Goal: Task Accomplishment & Management: Manage account settings

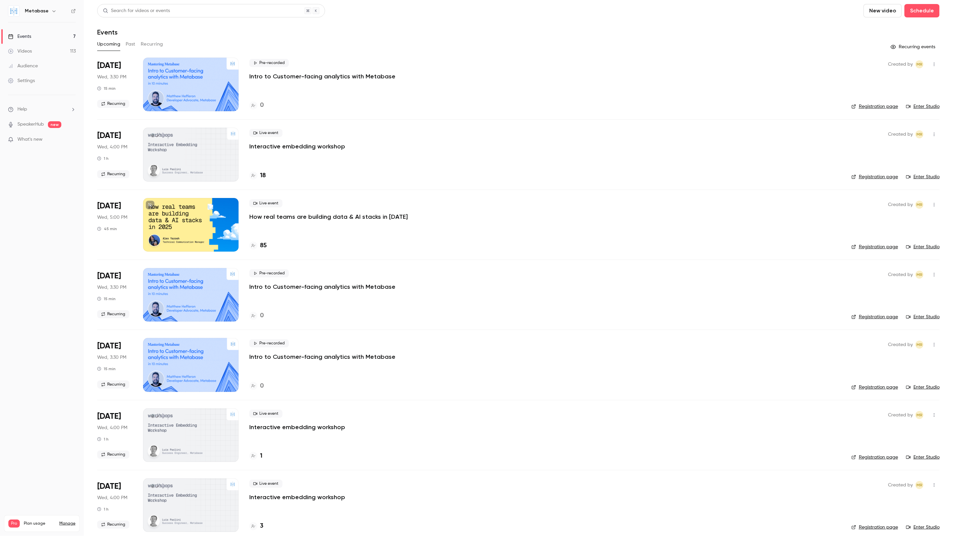
click at [18, 53] on div "Videos" at bounding box center [20, 51] width 24 height 7
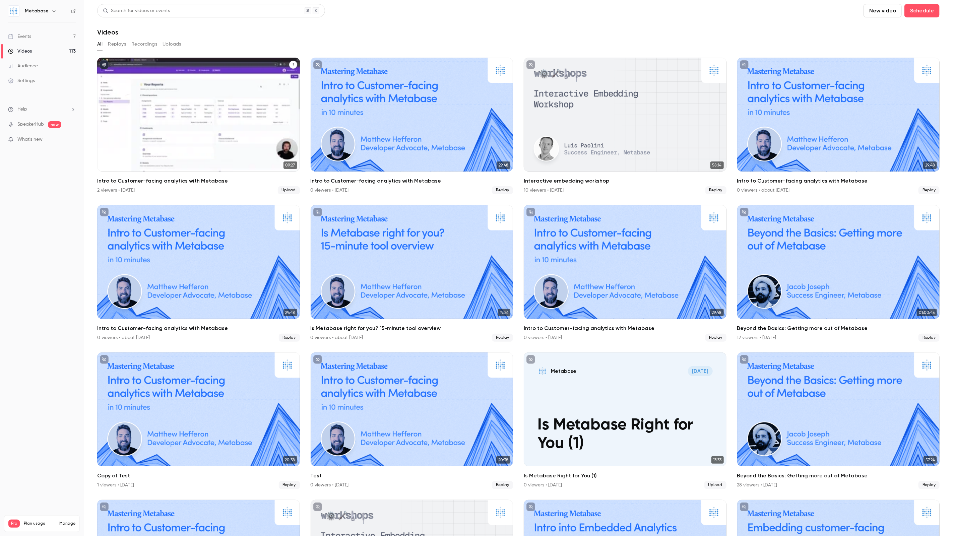
click at [298, 66] on div "Intro to Customer-facing analytics with Metabase" at bounding box center [198, 115] width 203 height 114
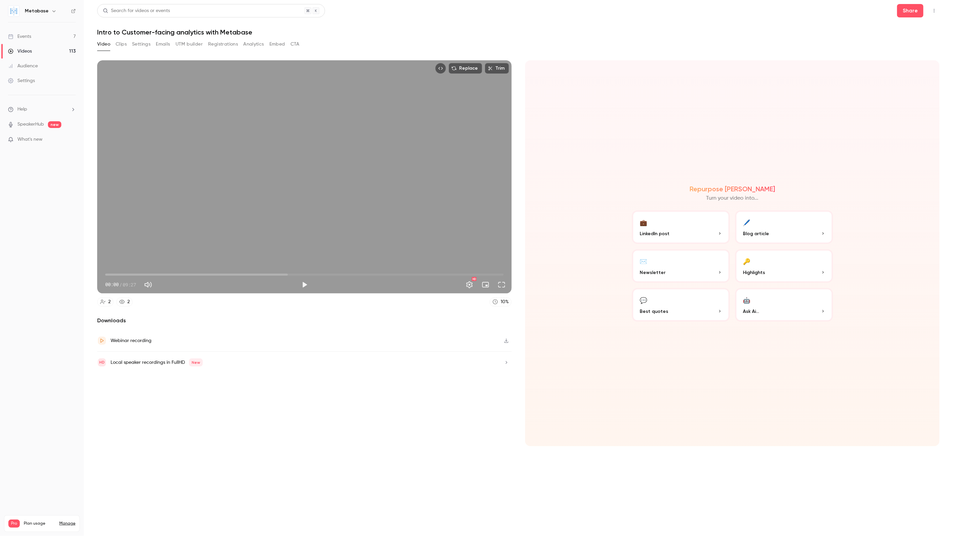
click at [169, 44] on button "Emails" at bounding box center [163, 44] width 14 height 11
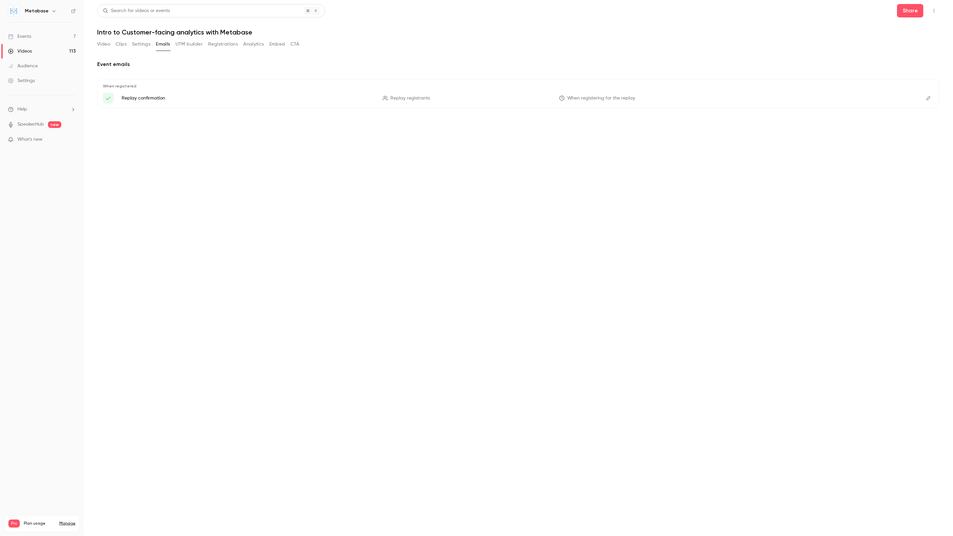
click at [932, 101] on button "Edit" at bounding box center [929, 98] width 11 height 11
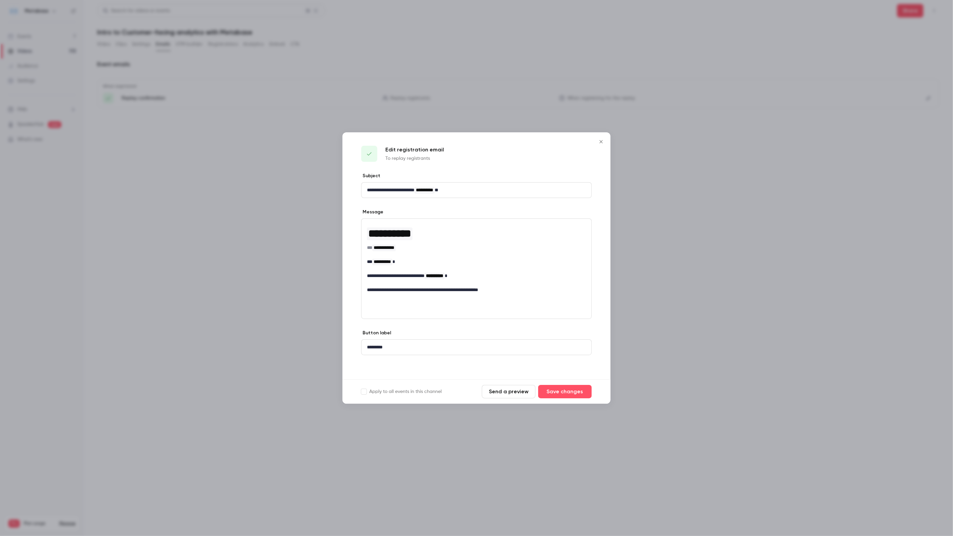
click at [599, 140] on icon "Close" at bounding box center [601, 141] width 8 height 5
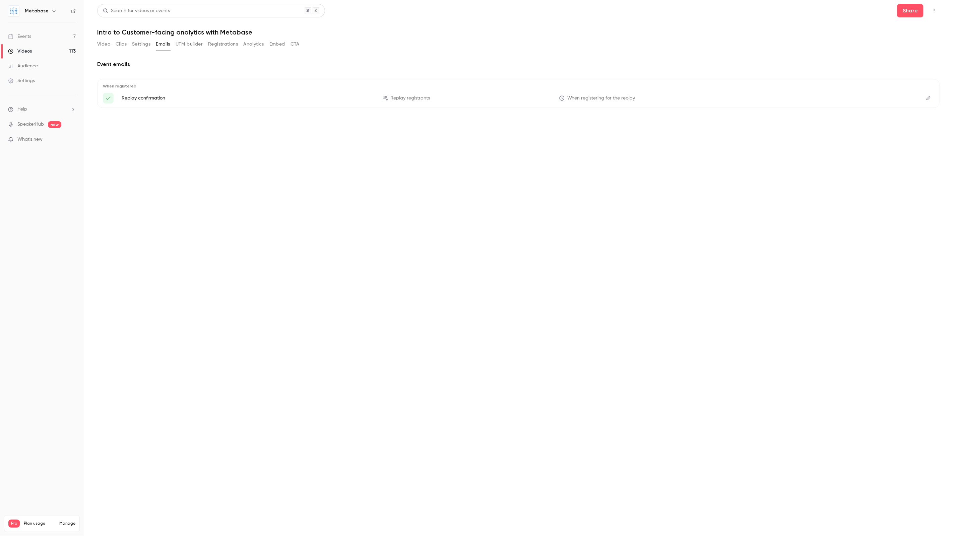
click at [34, 33] on link "Events 7" at bounding box center [42, 36] width 84 height 15
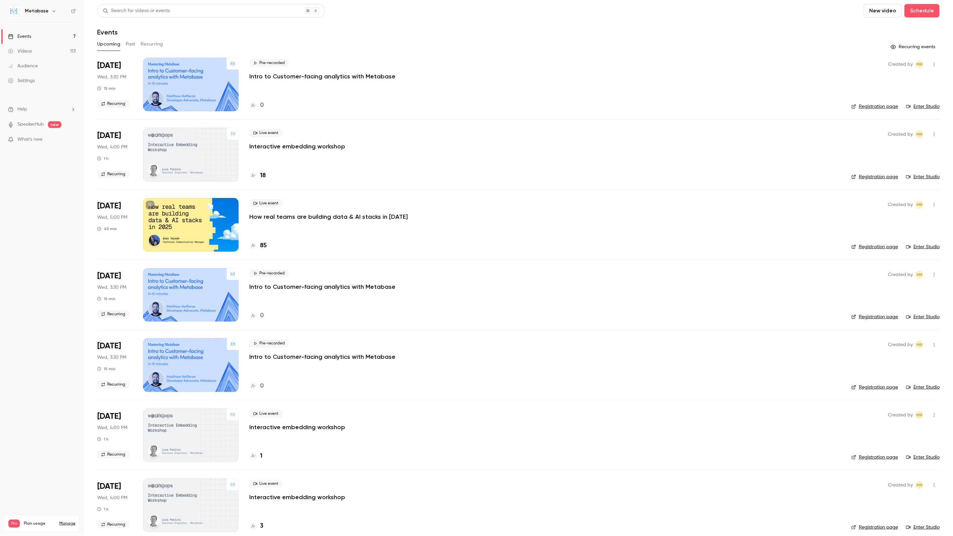
click at [154, 45] on button "Recurring" at bounding box center [152, 44] width 22 height 11
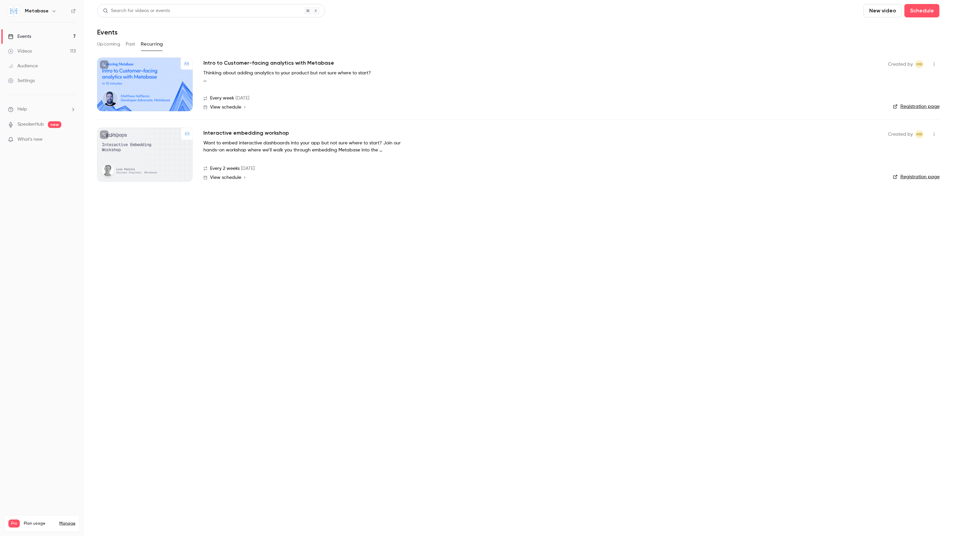
click at [937, 66] on icon "button" at bounding box center [934, 64] width 5 height 5
click at [895, 100] on div "Delete" at bounding box center [909, 99] width 51 height 7
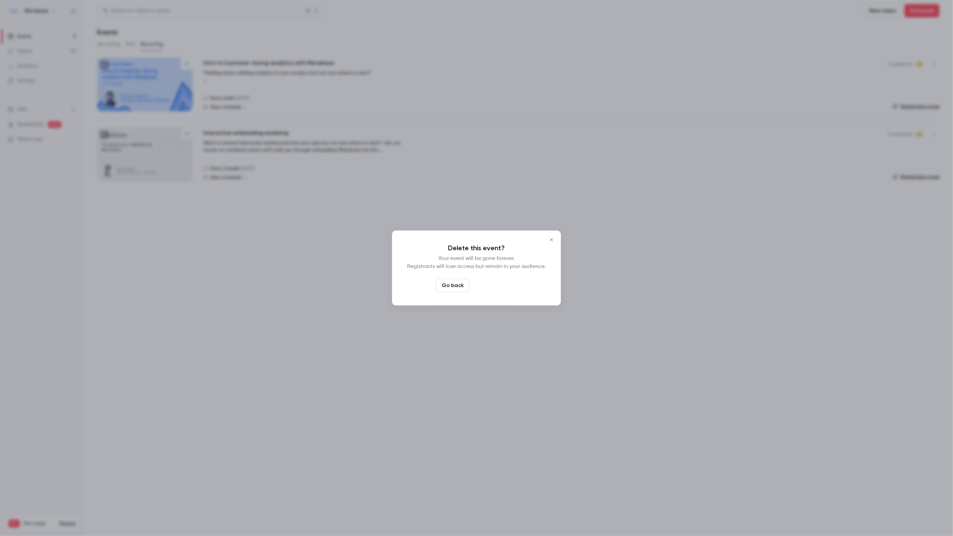
click at [489, 287] on button "Delete event" at bounding box center [494, 285] width 45 height 13
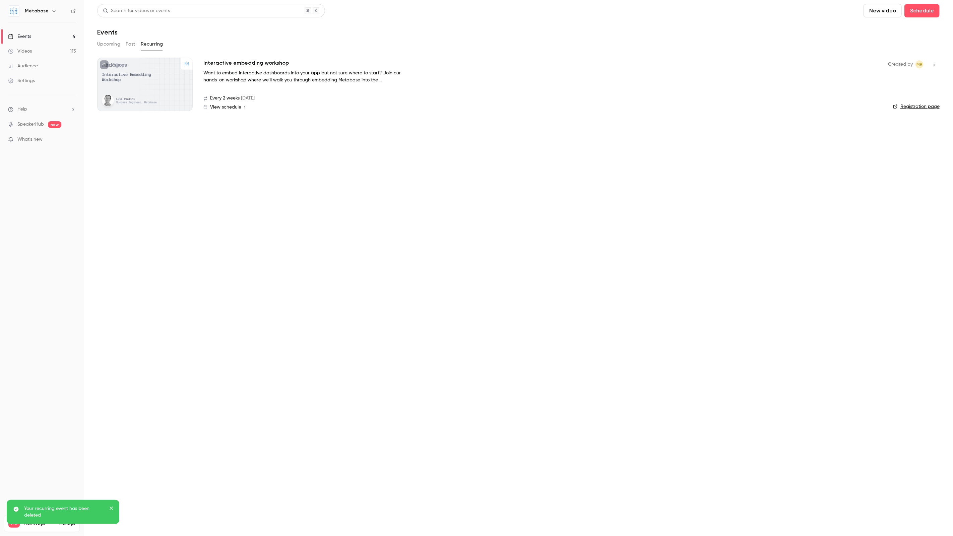
click at [40, 34] on link "Events 4" at bounding box center [42, 36] width 84 height 15
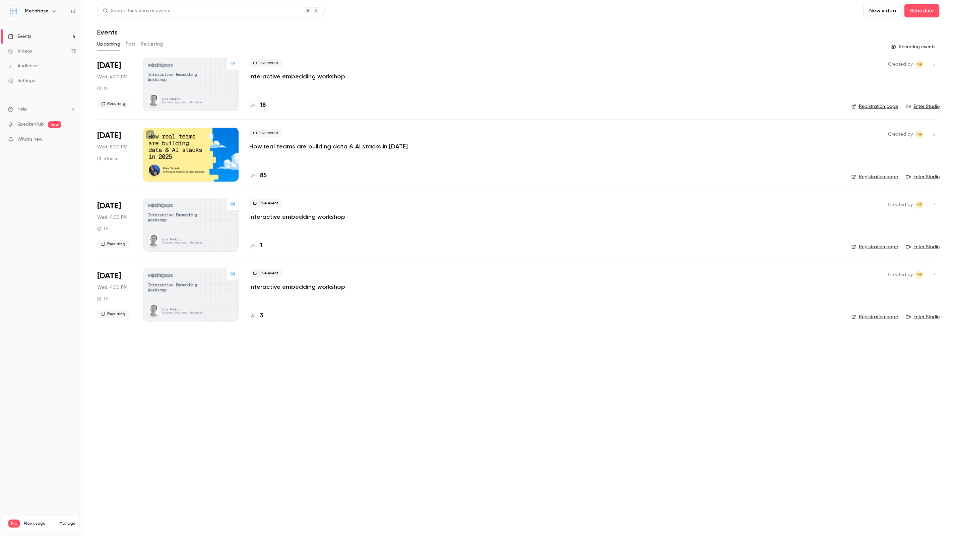
click at [283, 148] on p "How real teams are building data & AI stacks in [DATE]" at bounding box center [328, 146] width 159 height 8
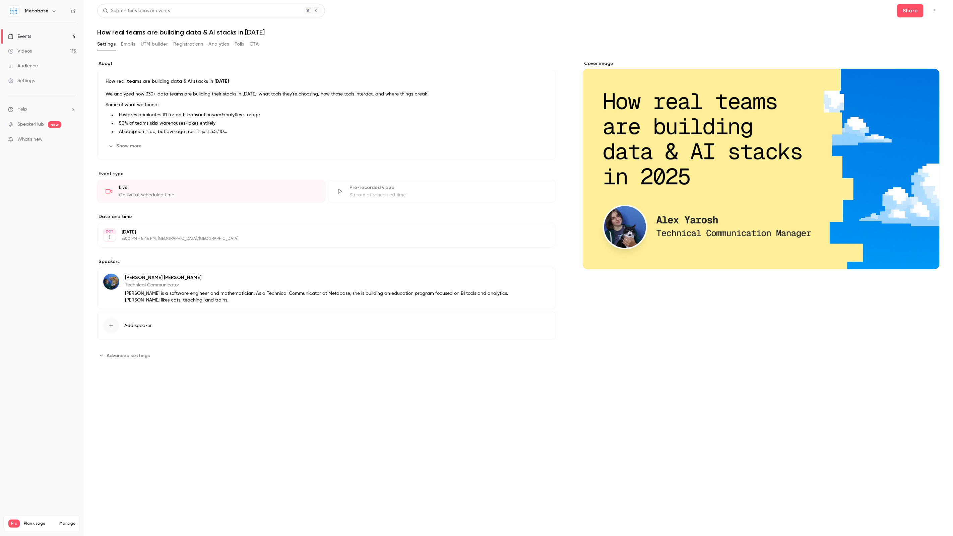
click at [131, 48] on button "Emails" at bounding box center [128, 44] width 14 height 11
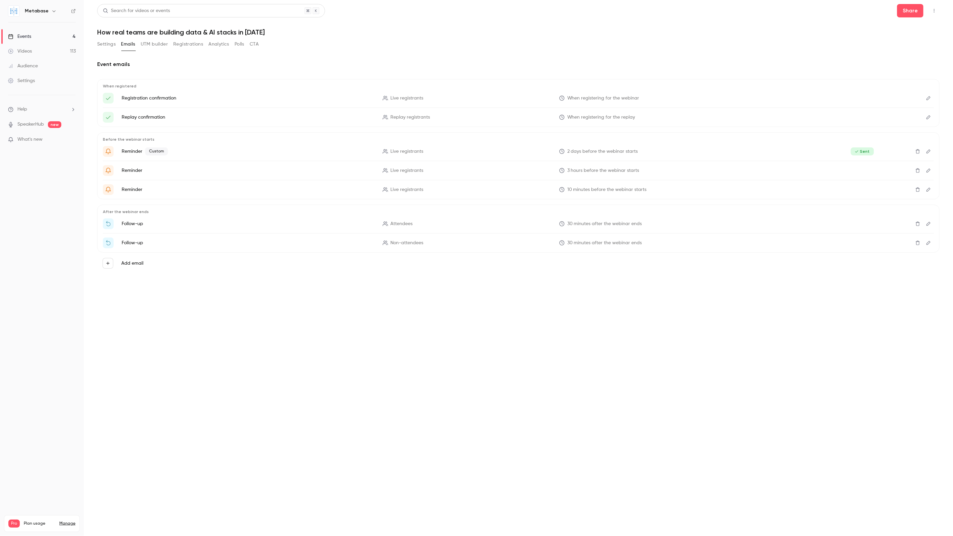
click at [931, 150] on icon "Edit" at bounding box center [928, 151] width 5 height 5
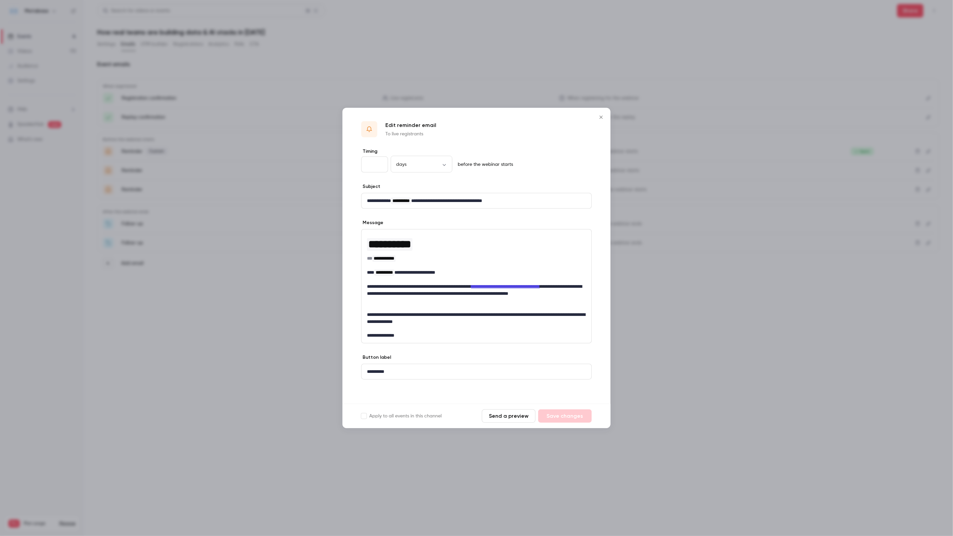
click at [808, 319] on div at bounding box center [476, 268] width 953 height 536
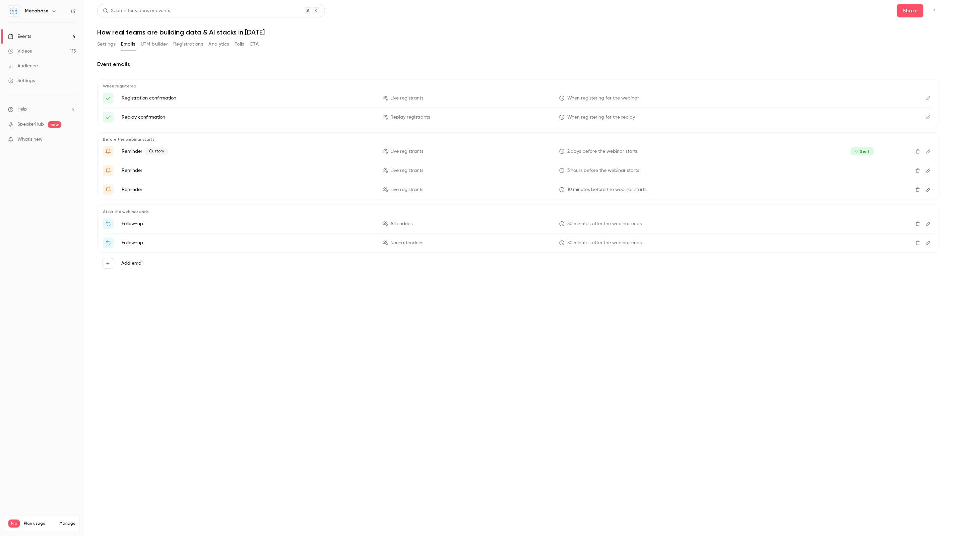
click at [929, 169] on icon "Edit" at bounding box center [929, 171] width 4 height 4
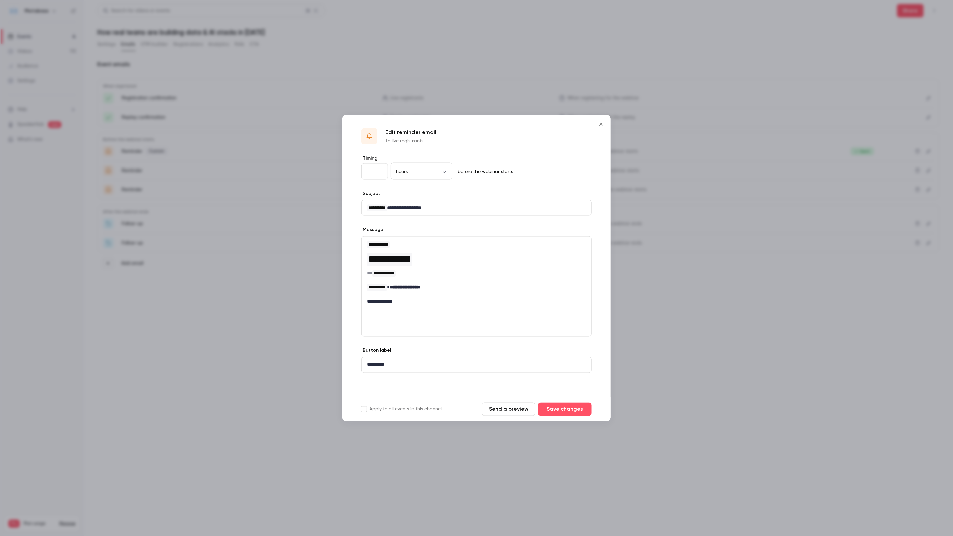
click at [680, 380] on div at bounding box center [476, 268] width 953 height 536
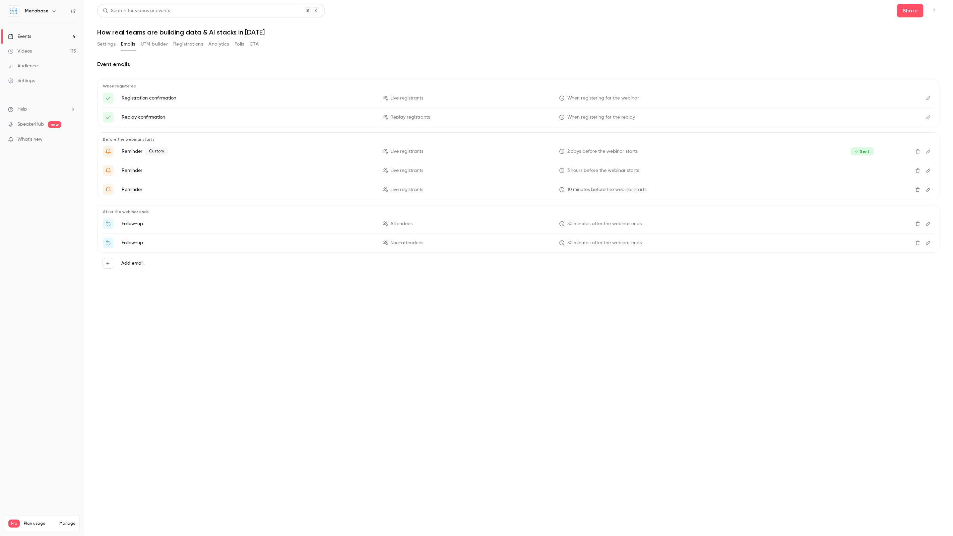
click at [930, 189] on icon "Edit" at bounding box center [929, 190] width 4 height 4
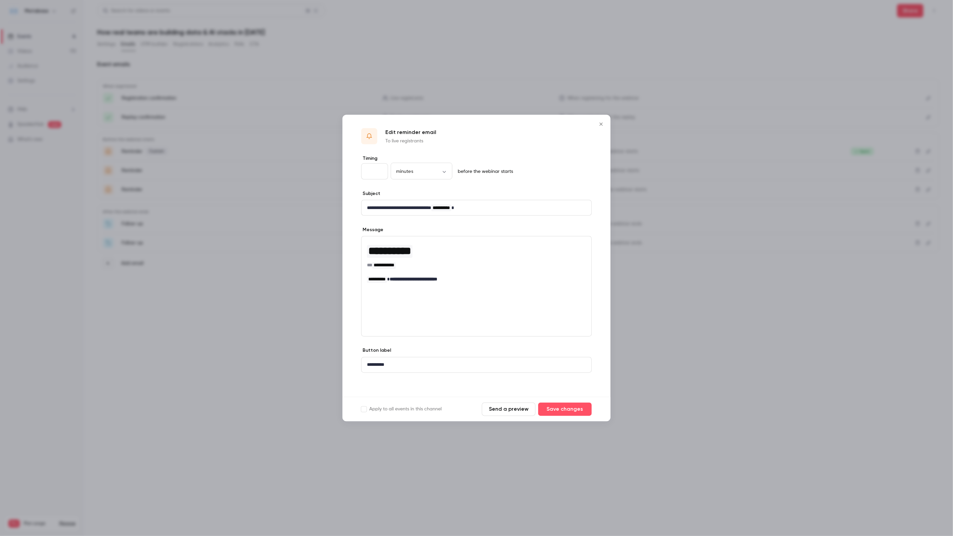
click at [789, 345] on div at bounding box center [476, 268] width 953 height 536
